Goal: Information Seeking & Learning: Understand process/instructions

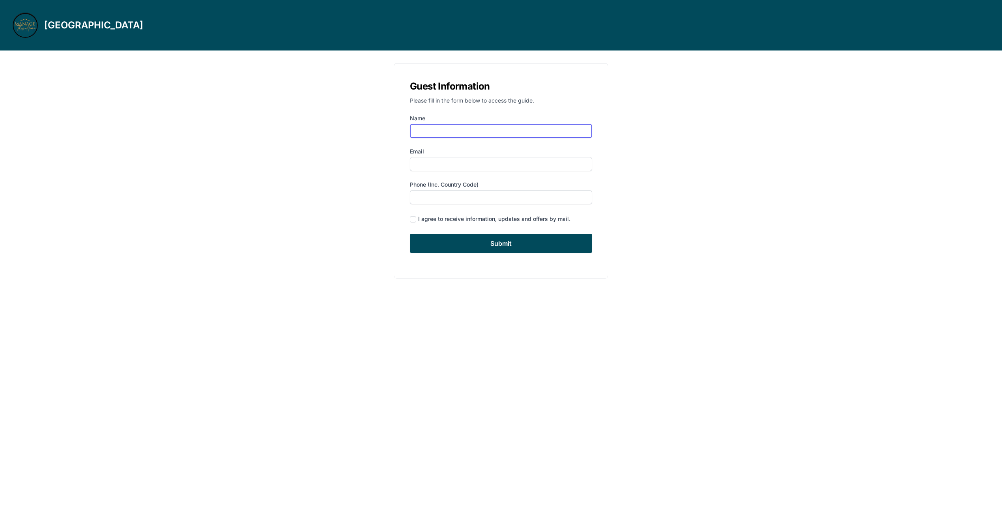
click at [464, 130] on input "Name" at bounding box center [501, 131] width 182 height 14
type input "[PERSON_NAME]"
click at [464, 164] on input "Email" at bounding box center [501, 164] width 182 height 14
type input "[EMAIL_ADDRESS][DOMAIN_NAME]"
click at [415, 219] on input "checkbox" at bounding box center [413, 219] width 6 height 6
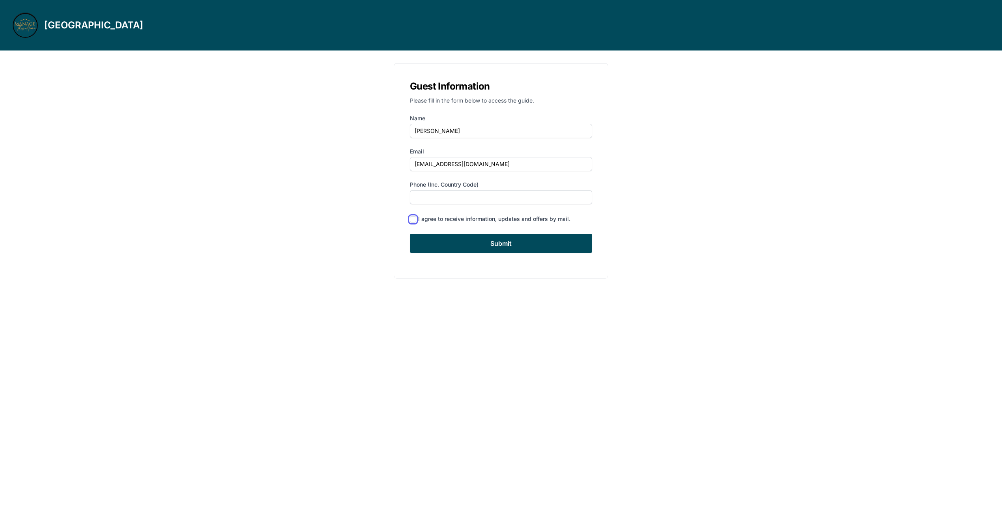
checkbox input "true"
click at [509, 245] on input "Submit" at bounding box center [501, 243] width 182 height 19
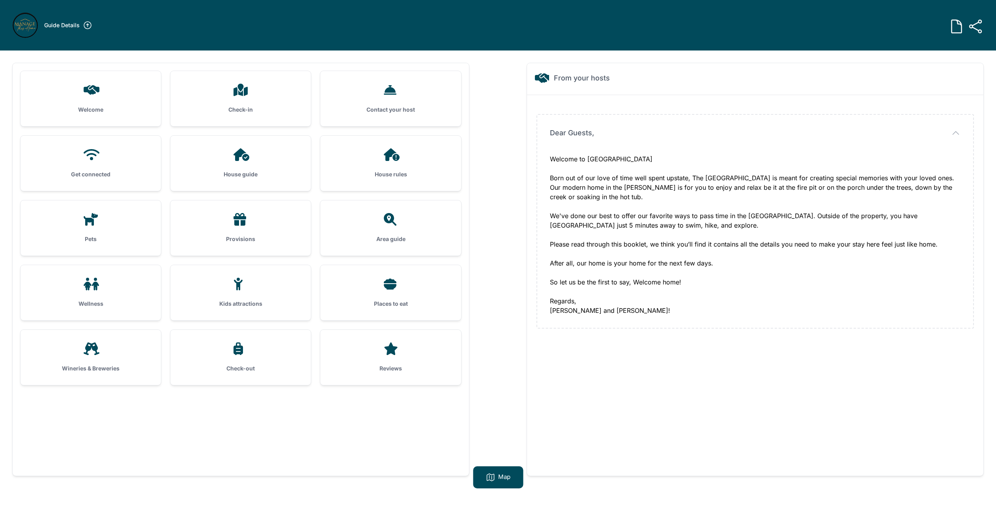
click at [95, 106] on h3 "Welcome" at bounding box center [90, 110] width 115 height 8
drag, startPoint x: 588, startPoint y: 159, endPoint x: 614, endPoint y: 160, distance: 26.4
click at [614, 160] on div "Welcome to [GEOGRAPHIC_DATA] Born out of our love of time well spent upstate, T…" at bounding box center [755, 234] width 411 height 161
drag, startPoint x: 692, startPoint y: 176, endPoint x: 781, endPoint y: 179, distance: 89.6
click at [781, 179] on div "Welcome to [GEOGRAPHIC_DATA] Born out of our love of time well spent upstate, T…" at bounding box center [755, 234] width 411 height 161
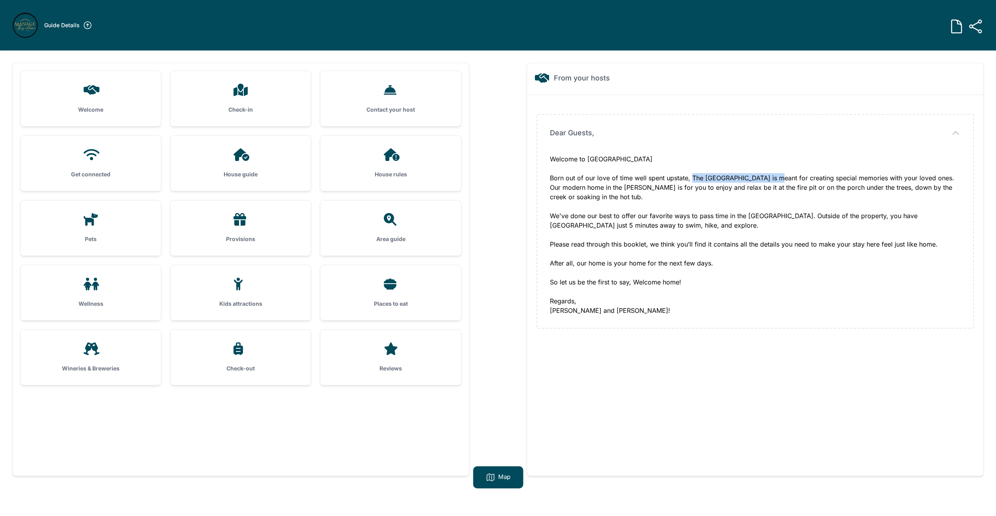
click at [222, 109] on h3 "Check-in" at bounding box center [240, 110] width 115 height 8
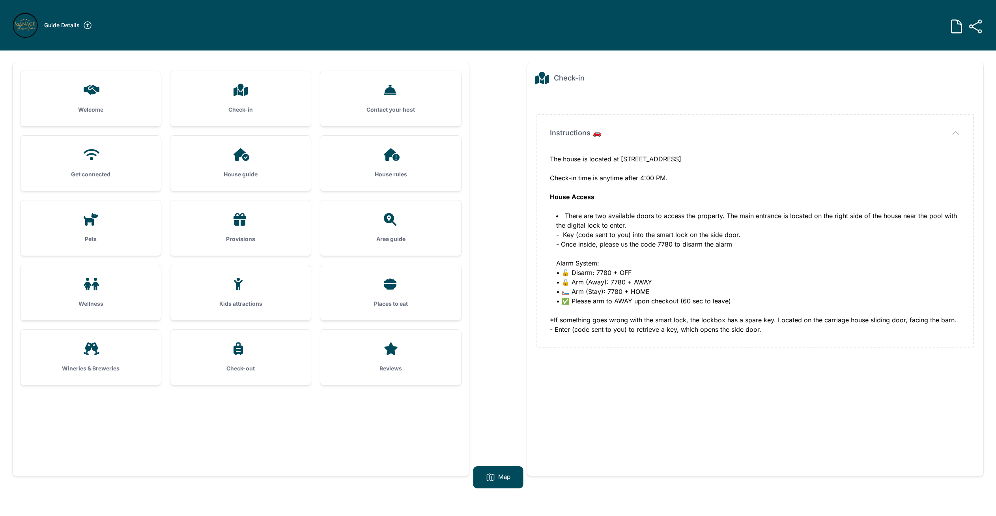
click at [396, 105] on div "Contact your host" at bounding box center [390, 98] width 140 height 55
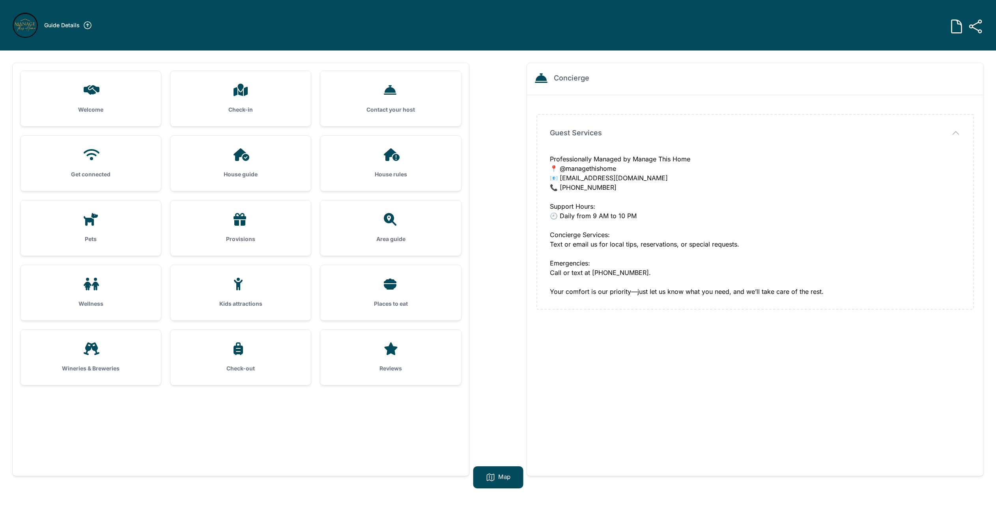
click at [99, 169] on div "Get connected" at bounding box center [91, 163] width 140 height 55
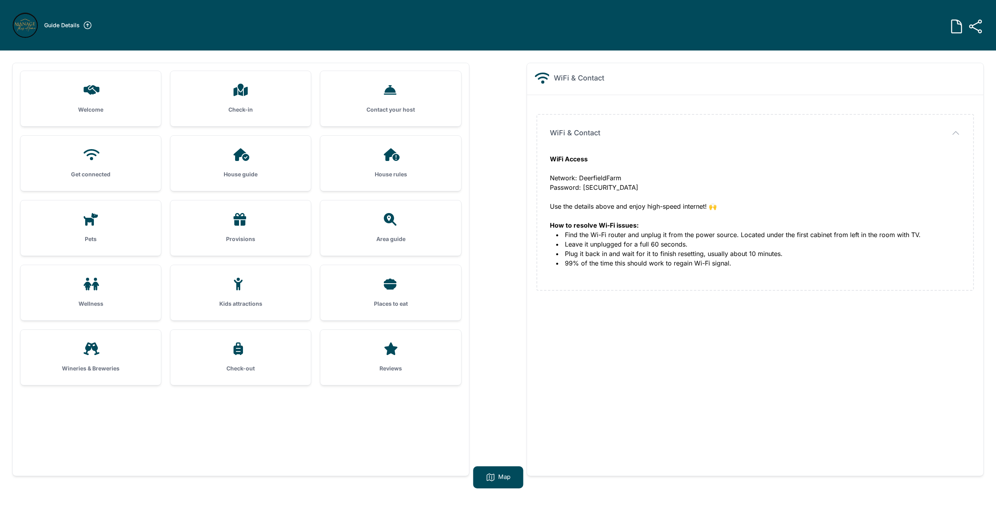
click at [225, 161] on div at bounding box center [240, 154] width 115 height 13
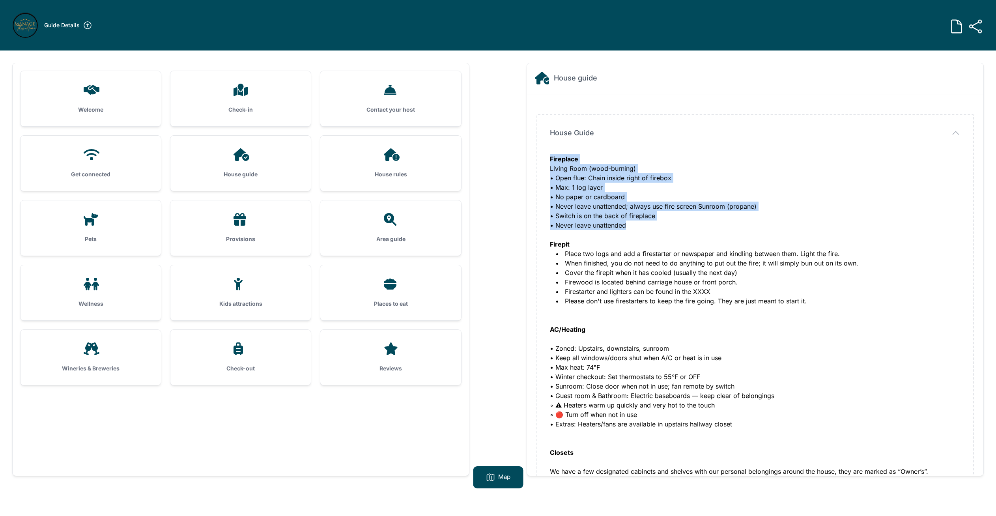
drag, startPoint x: 633, startPoint y: 226, endPoint x: 549, endPoint y: 162, distance: 106.2
